Goal: Find specific page/section: Find specific page/section

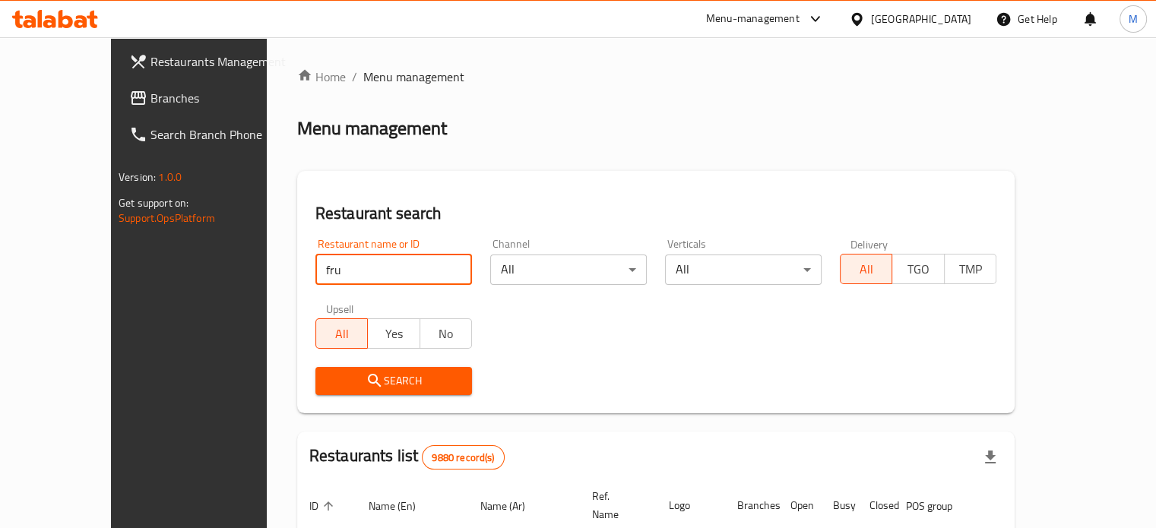
type input "fruit box"
click at [365, 382] on span "Search" at bounding box center [393, 381] width 132 height 19
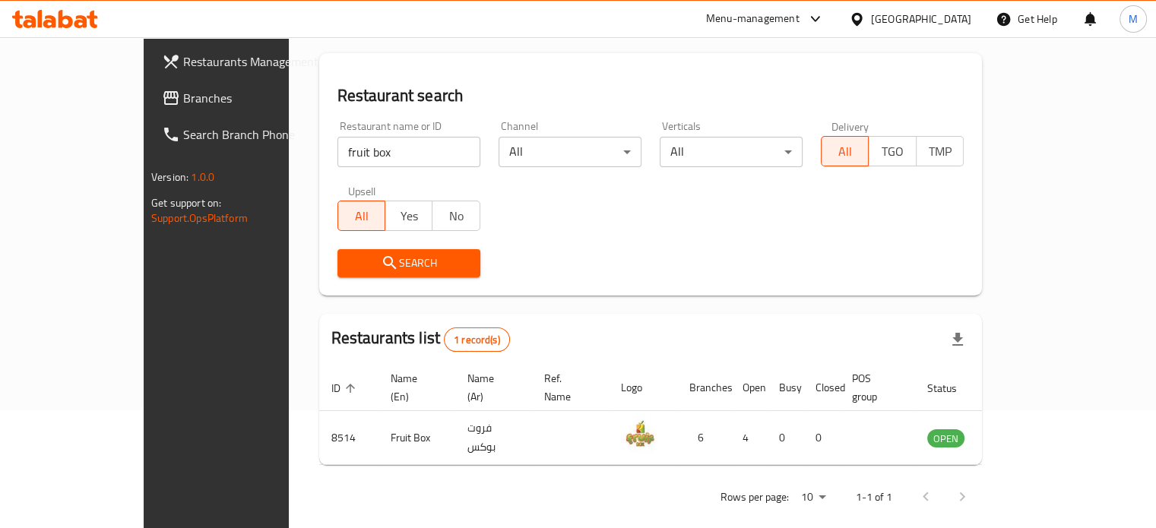
scroll to position [119, 0]
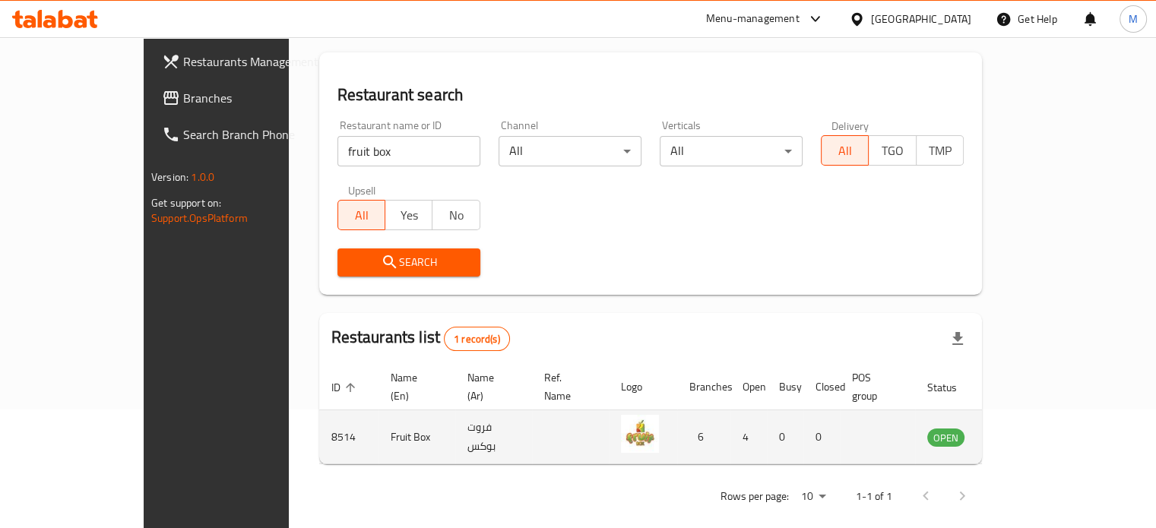
click at [1025, 428] on icon "enhanced table" at bounding box center [1016, 437] width 18 height 18
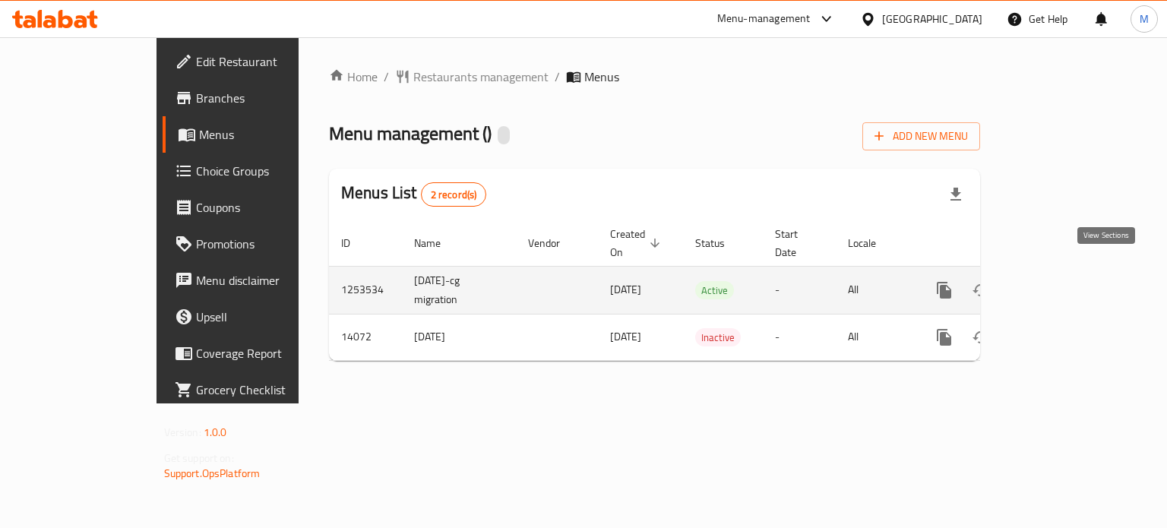
click at [1061, 283] on icon "enhanced table" at bounding box center [1054, 290] width 14 height 14
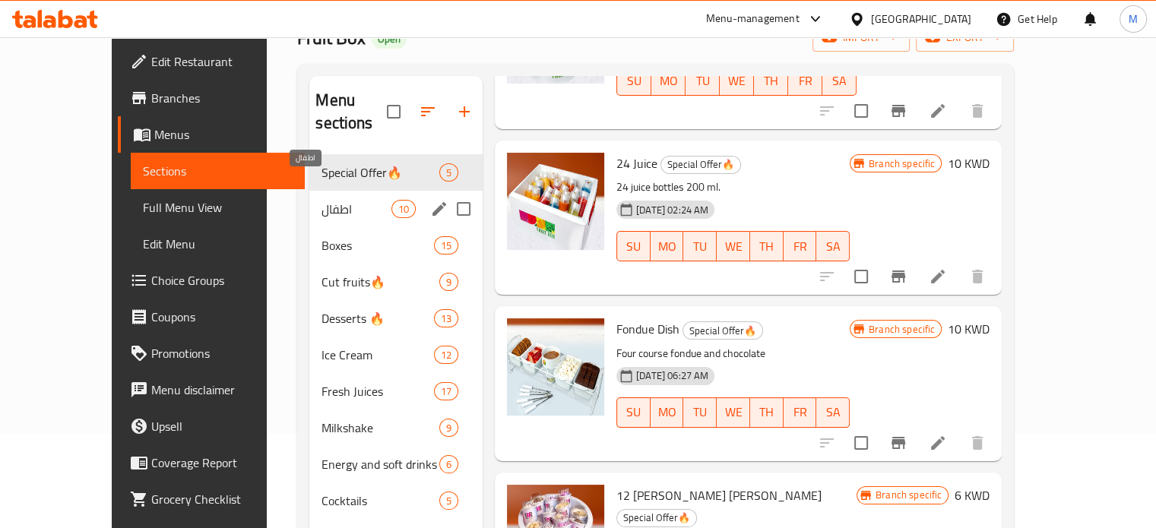
scroll to position [61, 0]
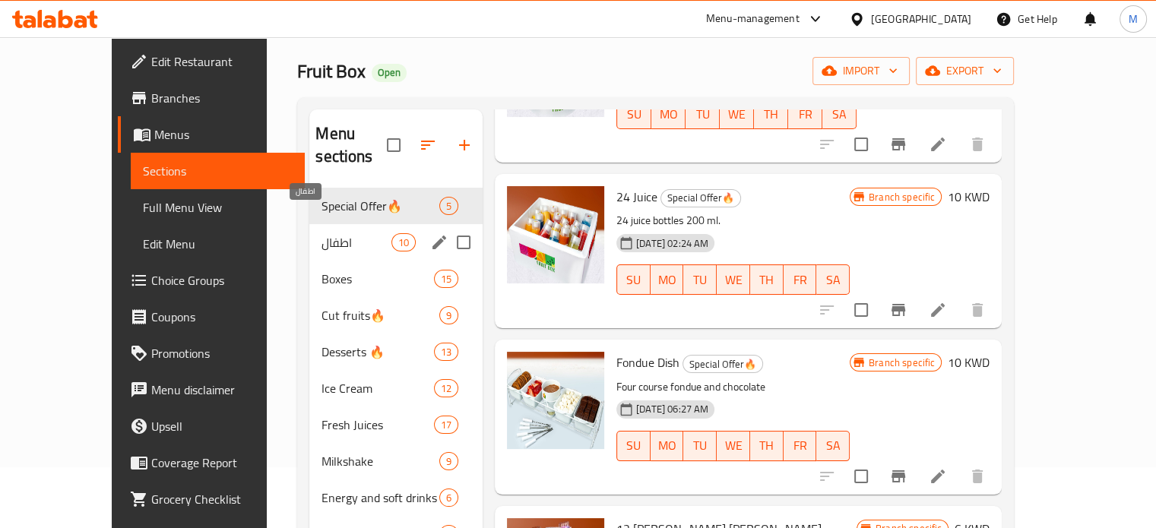
click at [321, 233] on span "اطفال" at bounding box center [355, 242] width 69 height 18
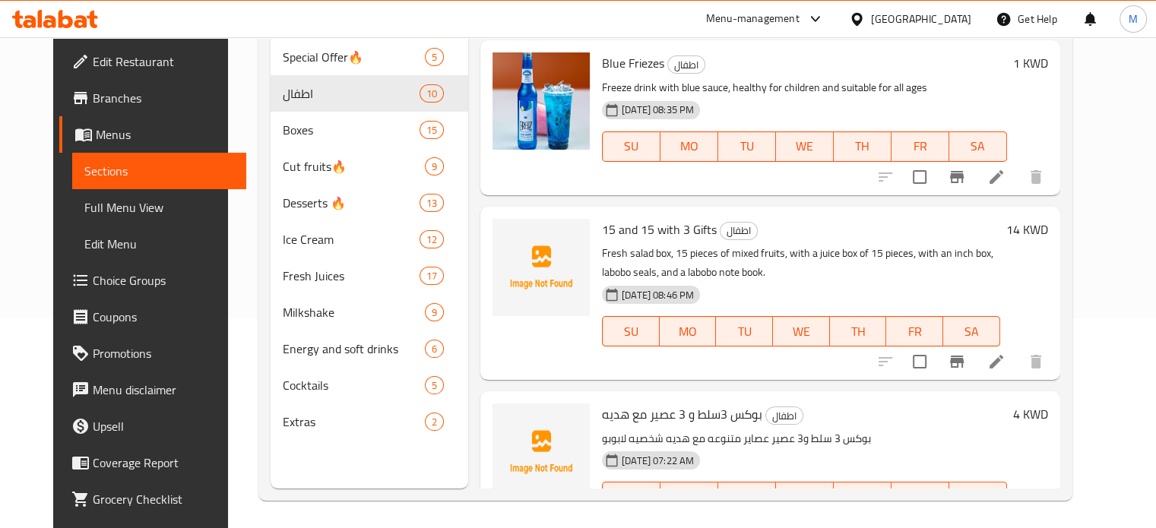
scroll to position [213, 0]
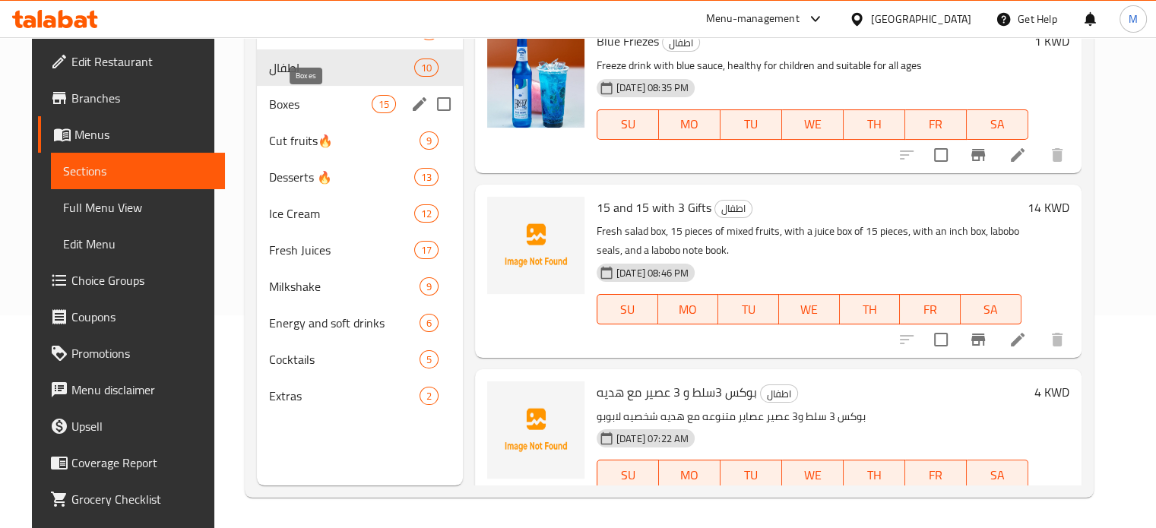
click at [280, 105] on span "Boxes" at bounding box center [320, 104] width 103 height 18
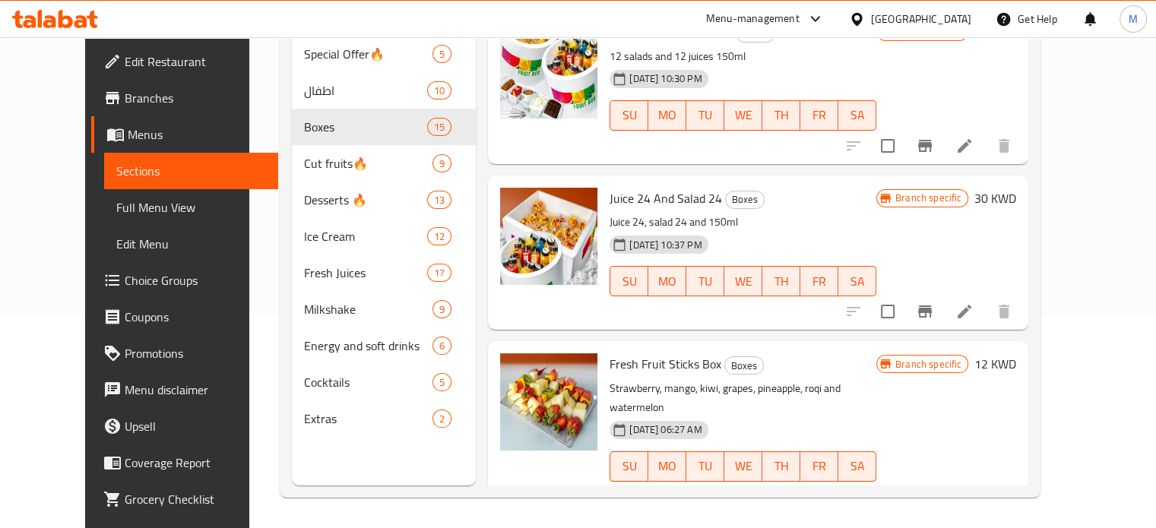
scroll to position [770, 0]
